Goal: Communication & Community: Connect with others

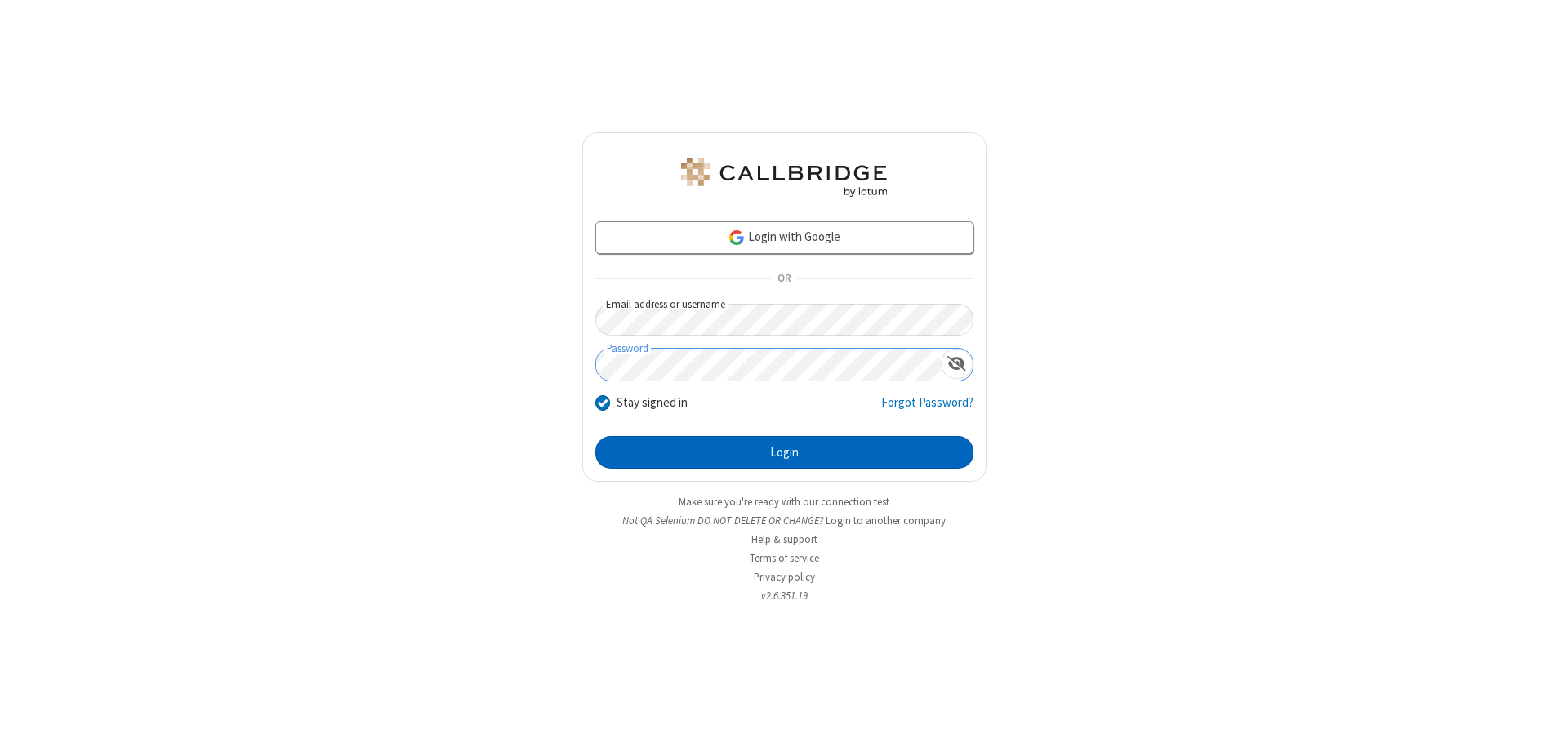
click at [784, 452] on button "Login" at bounding box center [784, 453] width 378 height 33
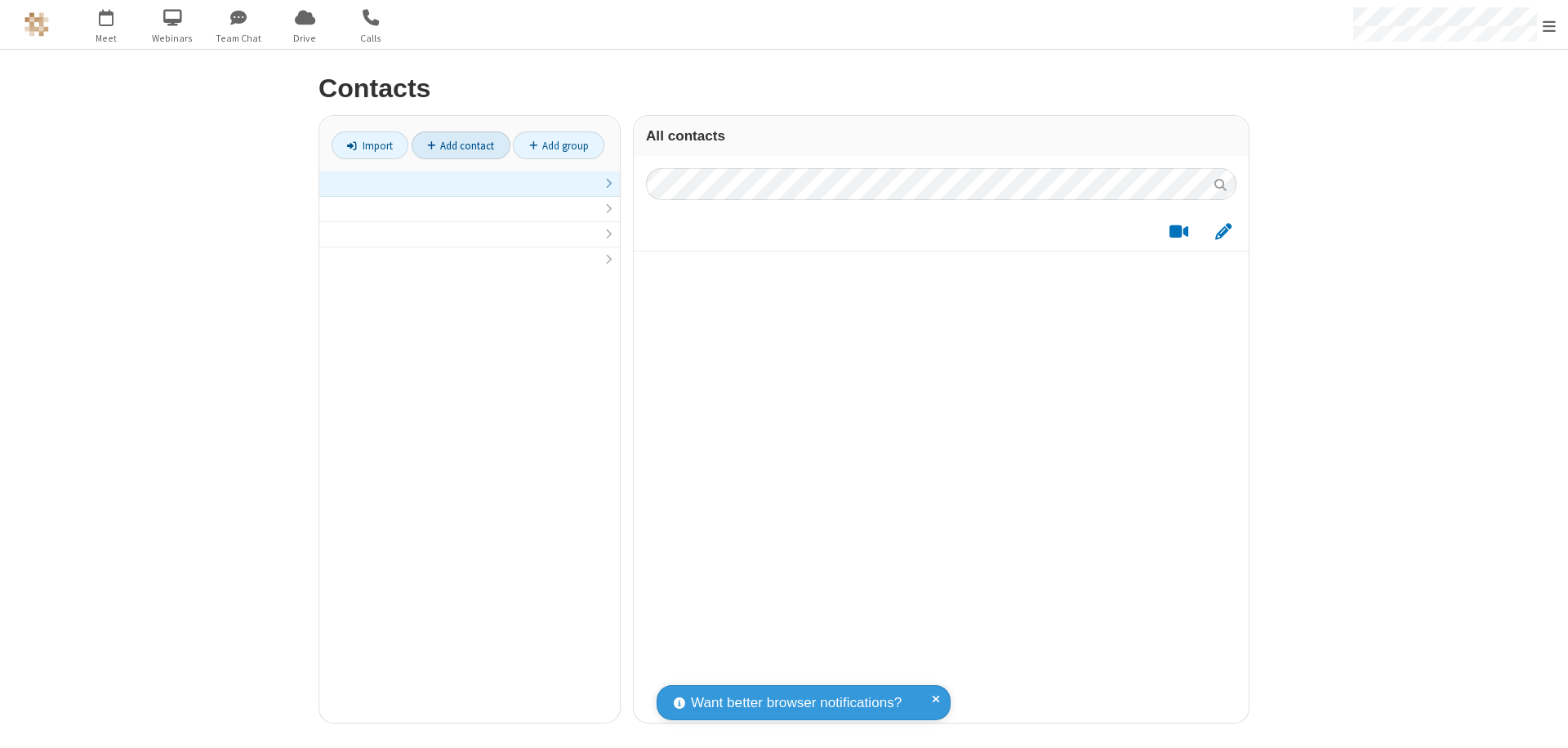
click at [469, 192] on link at bounding box center [469, 184] width 301 height 25
click at [460, 145] on link "Add contact" at bounding box center [461, 145] width 99 height 28
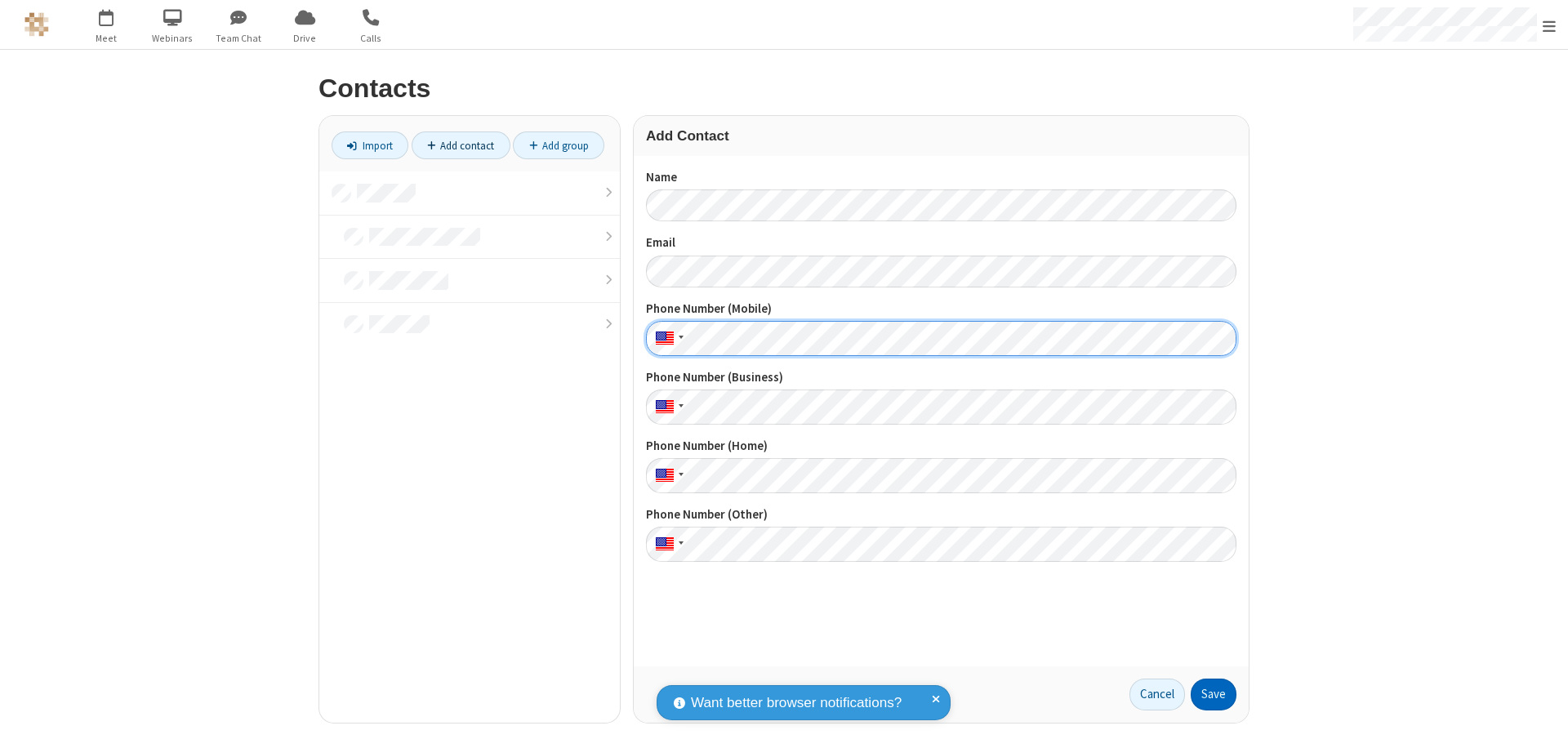
click at [1213, 695] on button "Save" at bounding box center [1214, 695] width 46 height 33
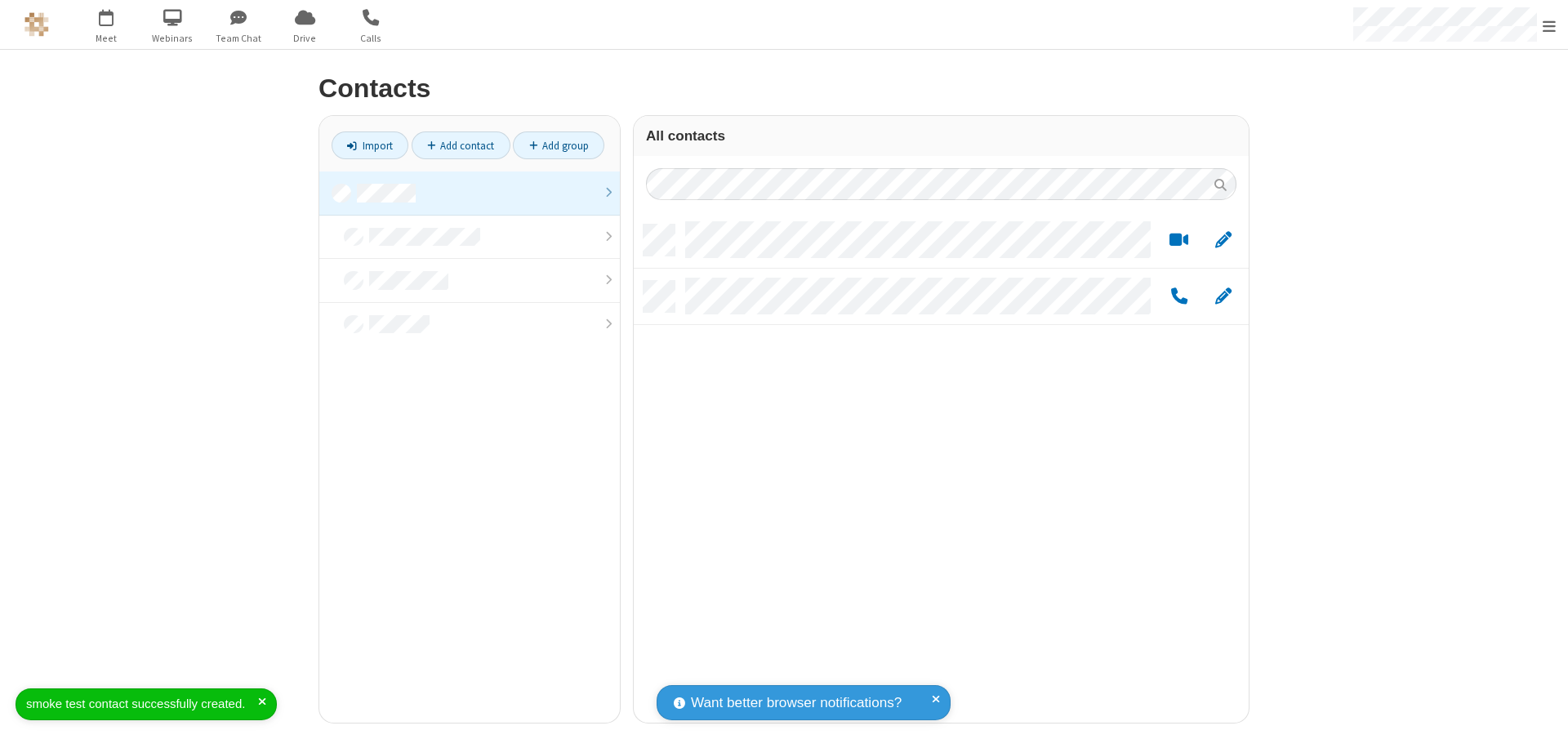
scroll to position [498, 602]
click at [460, 145] on link "Add contact" at bounding box center [461, 145] width 99 height 28
